Goal: Task Accomplishment & Management: Manage account settings

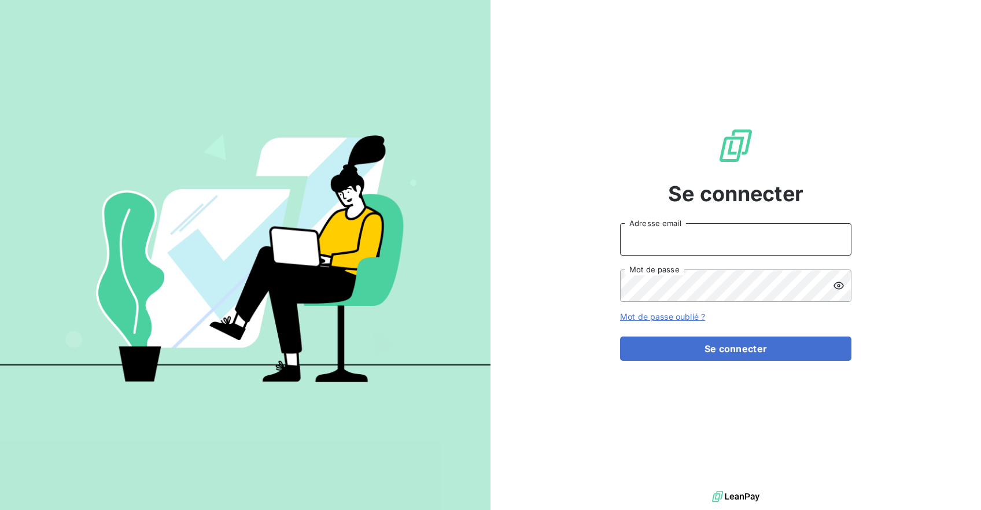
click at [673, 240] on input "Adresse email" at bounding box center [735, 239] width 231 height 32
type input "[PERSON_NAME][EMAIL_ADDRESS][DOMAIN_NAME]"
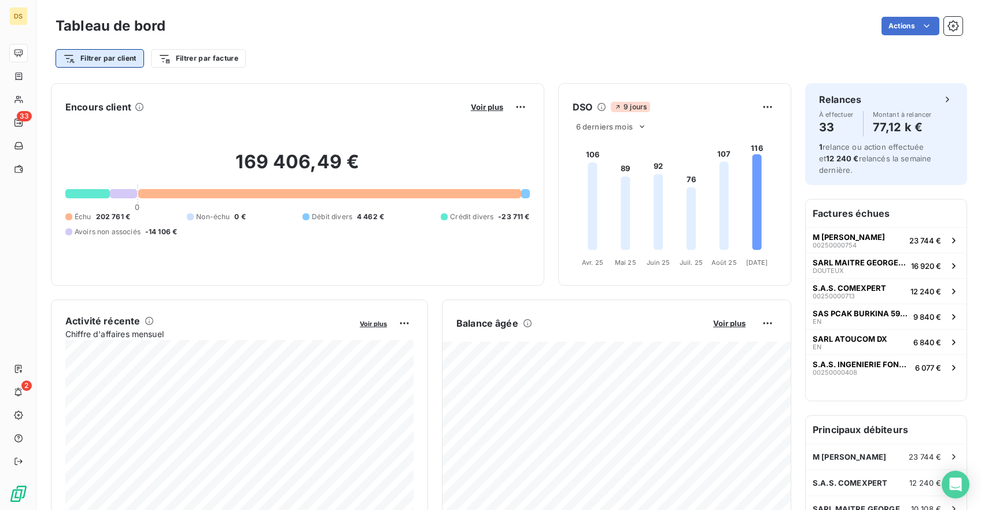
click at [125, 53] on html "DS 33 2 Tableau de bord Actions Filtrer par client Filtrer par facture Encours …" at bounding box center [490, 255] width 981 height 510
click at [349, 28] on html "DS 33 2 Tableau de bord Actions Filtrer par client Filtrer par facture Encours …" at bounding box center [490, 255] width 981 height 510
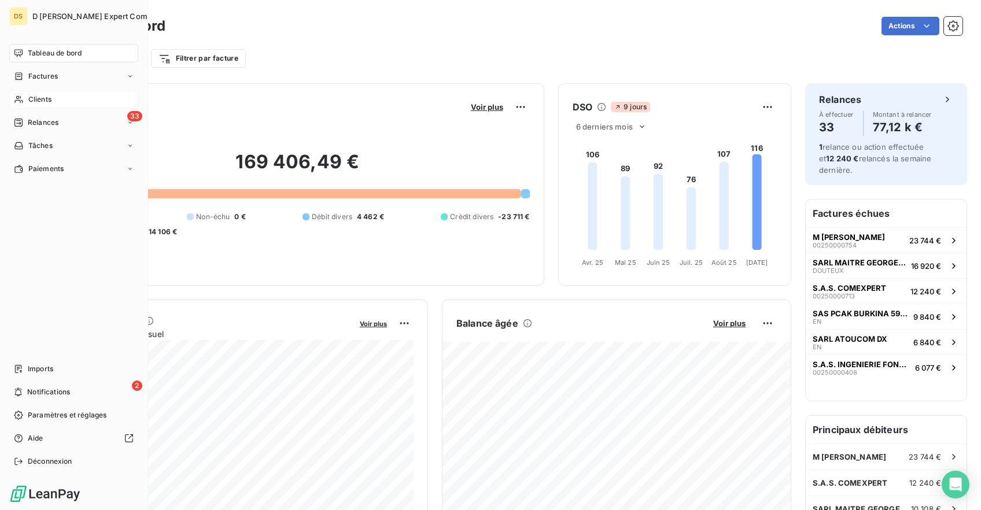
click at [40, 98] on span "Clients" at bounding box center [39, 99] width 23 height 10
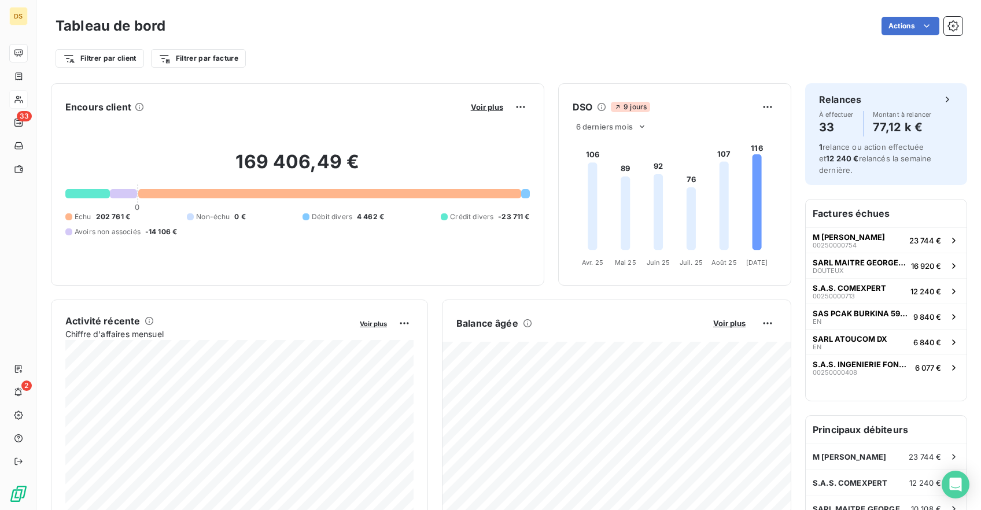
click at [870, 219] on h6 "Factures échues" at bounding box center [886, 214] width 161 height 28
click at [933, 24] on html "DS 33 2 Tableau de bord Actions Filtrer par client Filtrer par facture Encours …" at bounding box center [490, 255] width 981 height 510
click at [933, 24] on html "DS 33 2 Tableau de bord Actions Exporter le tableau de bord Filtrer par client …" at bounding box center [490, 255] width 981 height 510
click at [481, 106] on span "Voir plus" at bounding box center [487, 106] width 32 height 9
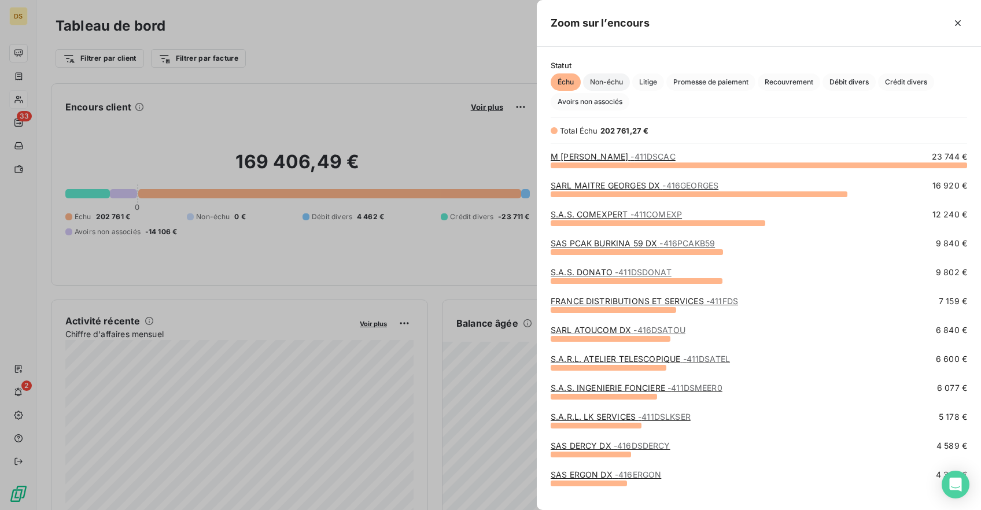
click at [607, 80] on span "Non-échu" at bounding box center [606, 81] width 47 height 17
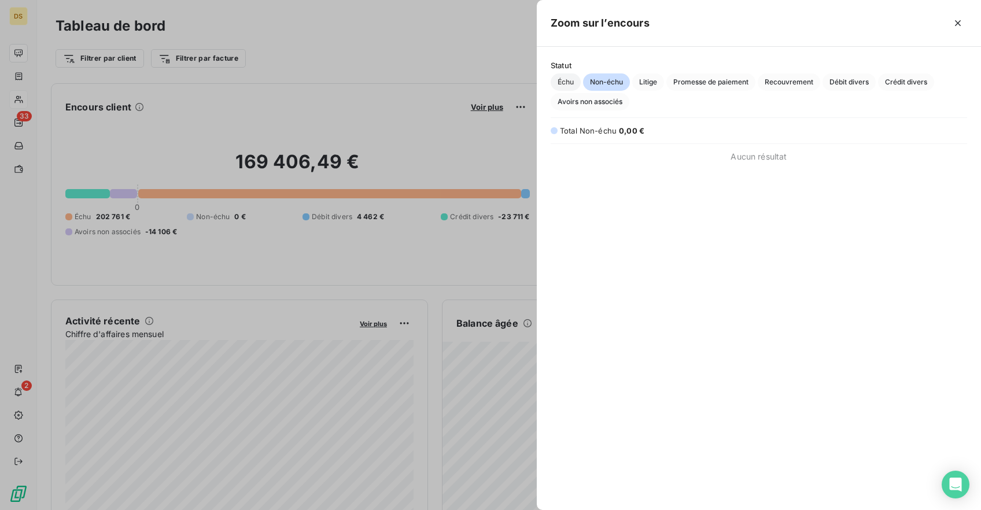
click at [565, 88] on span "Échu" at bounding box center [566, 81] width 30 height 17
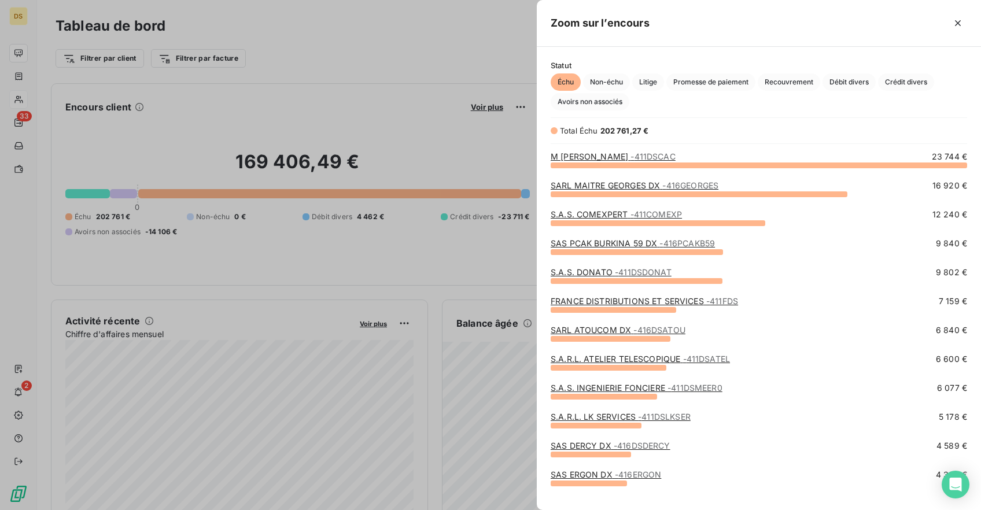
scroll to position [345, 444]
click at [383, 73] on div at bounding box center [490, 255] width 981 height 510
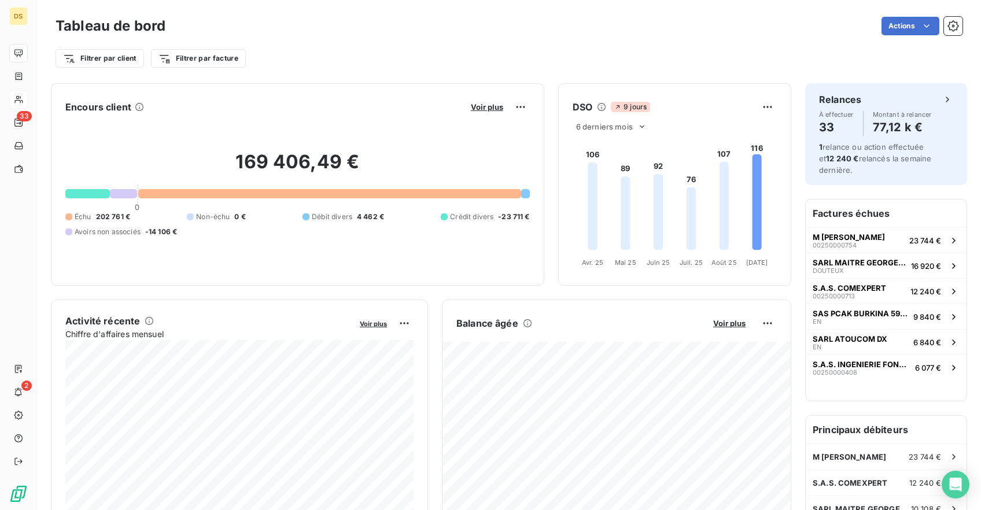
click at [507, 221] on span "-23 711 €" at bounding box center [513, 217] width 31 height 10
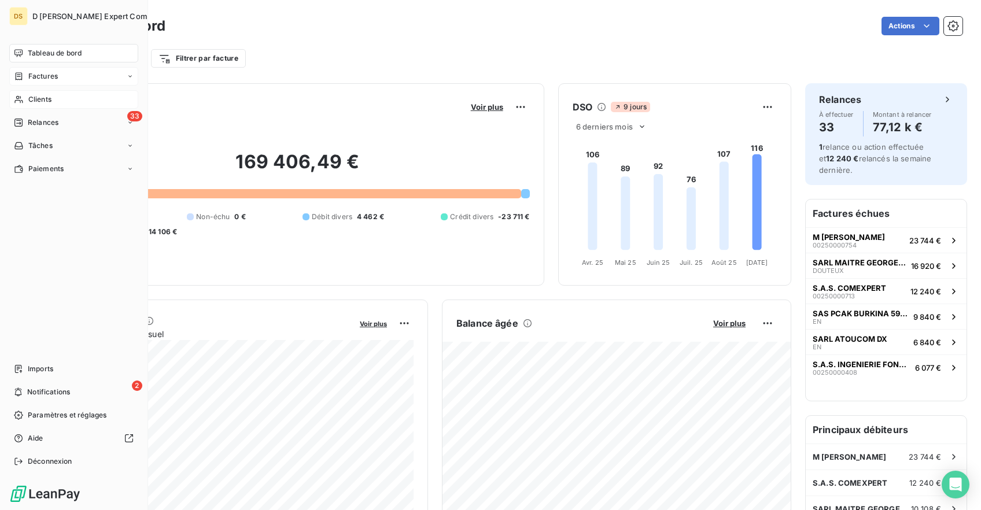
click at [128, 79] on icon at bounding box center [130, 76] width 7 height 7
click at [51, 120] on div "Avoirs" at bounding box center [80, 122] width 115 height 19
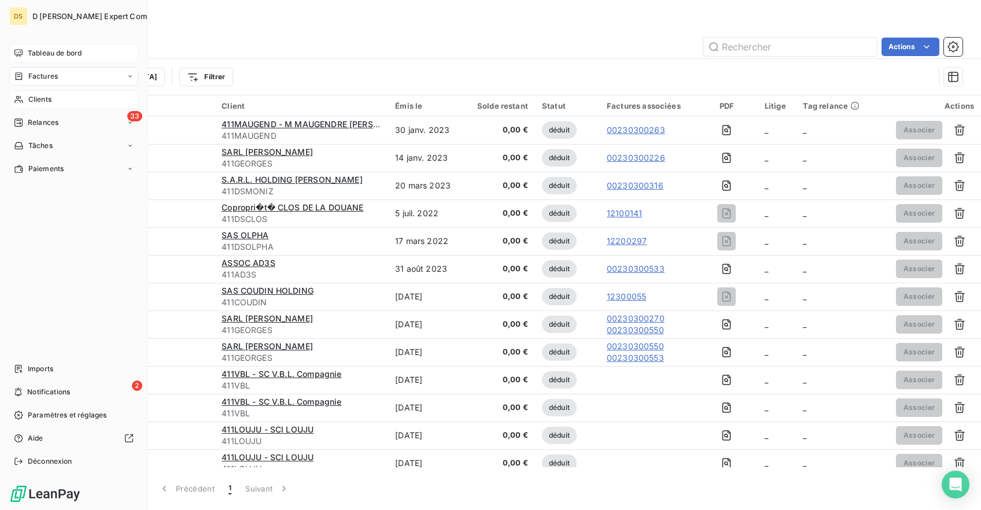
click at [35, 59] on div "Tableau de bord" at bounding box center [73, 53] width 129 height 19
